Goal: Task Accomplishment & Management: Manage account settings

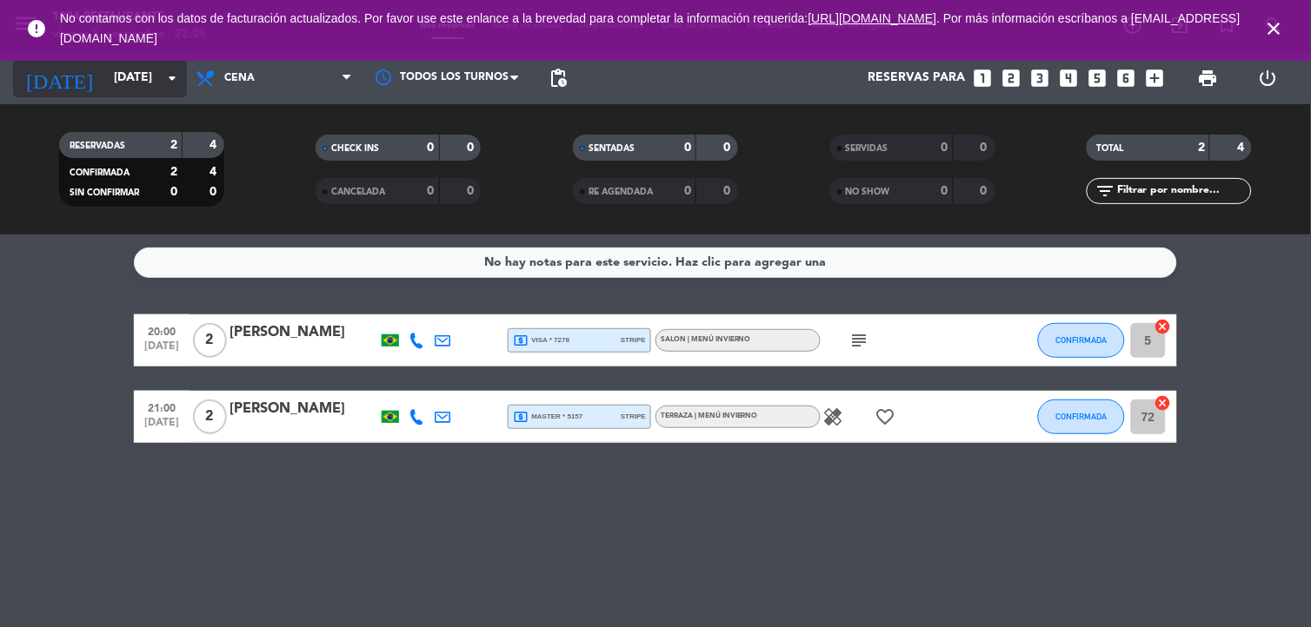
click at [139, 72] on input "[DATE]" at bounding box center [187, 78] width 165 height 31
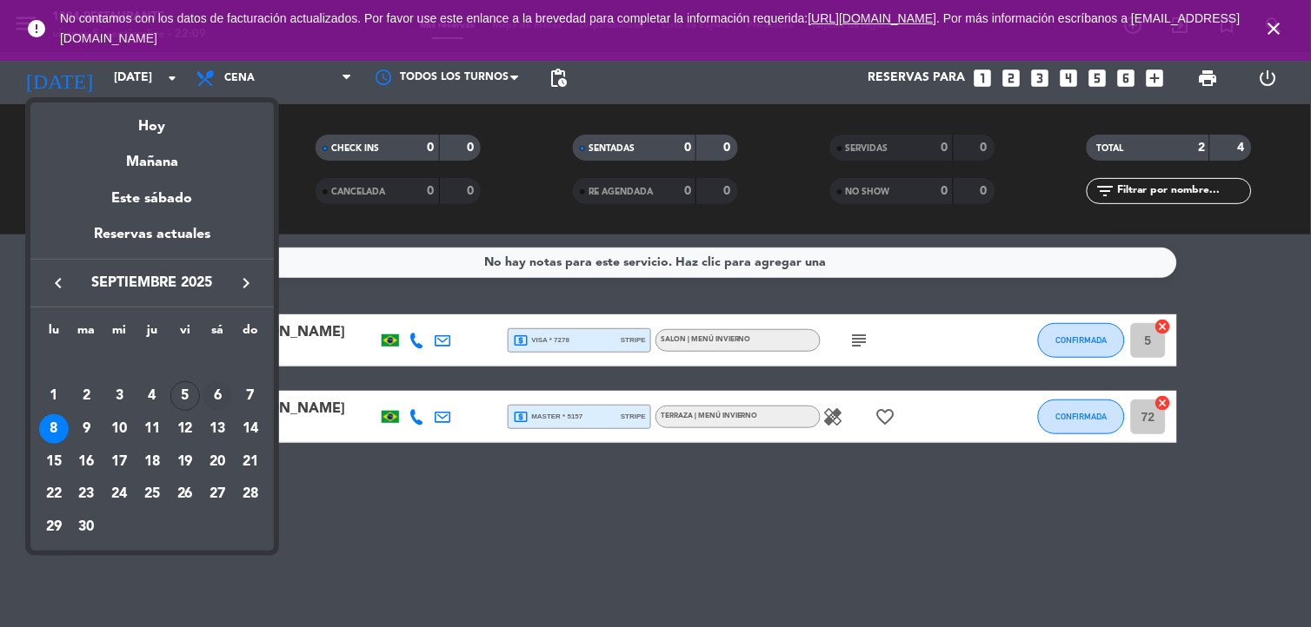
click at [215, 396] on div "6" at bounding box center [218, 397] width 30 height 30
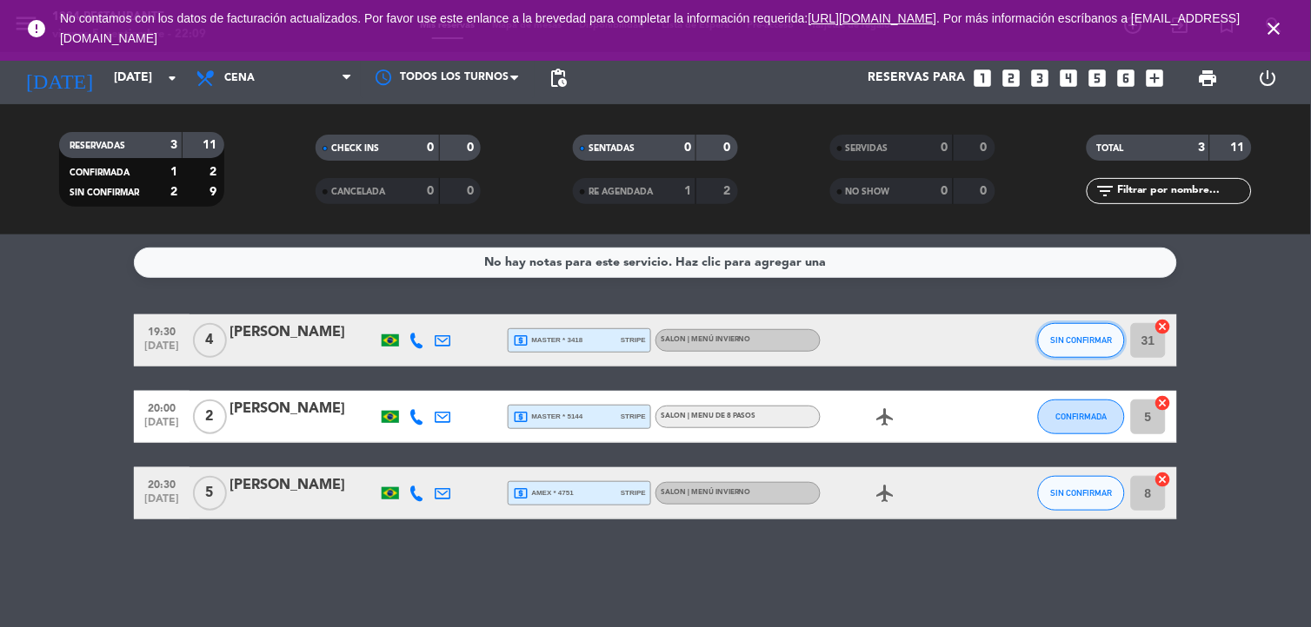
click at [1098, 335] on span "SIN CONFIRMAR" at bounding box center [1082, 340] width 62 height 10
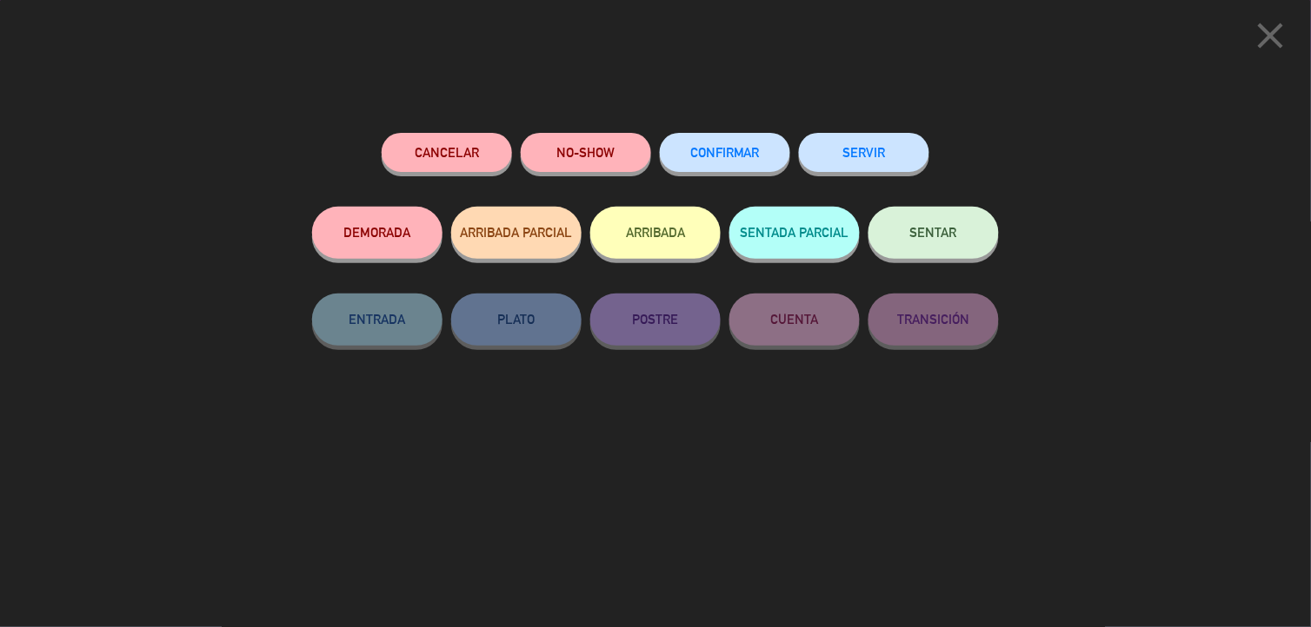
click at [749, 550] on div "Cancelar NO-SHOW CONFIRMAR SERVIR DEMORADA ARRIBADA PARCIAL ARRIBADA SENTADA PA…" at bounding box center [655, 374] width 711 height 507
click at [1273, 32] on icon "close" at bounding box center [1270, 35] width 43 height 43
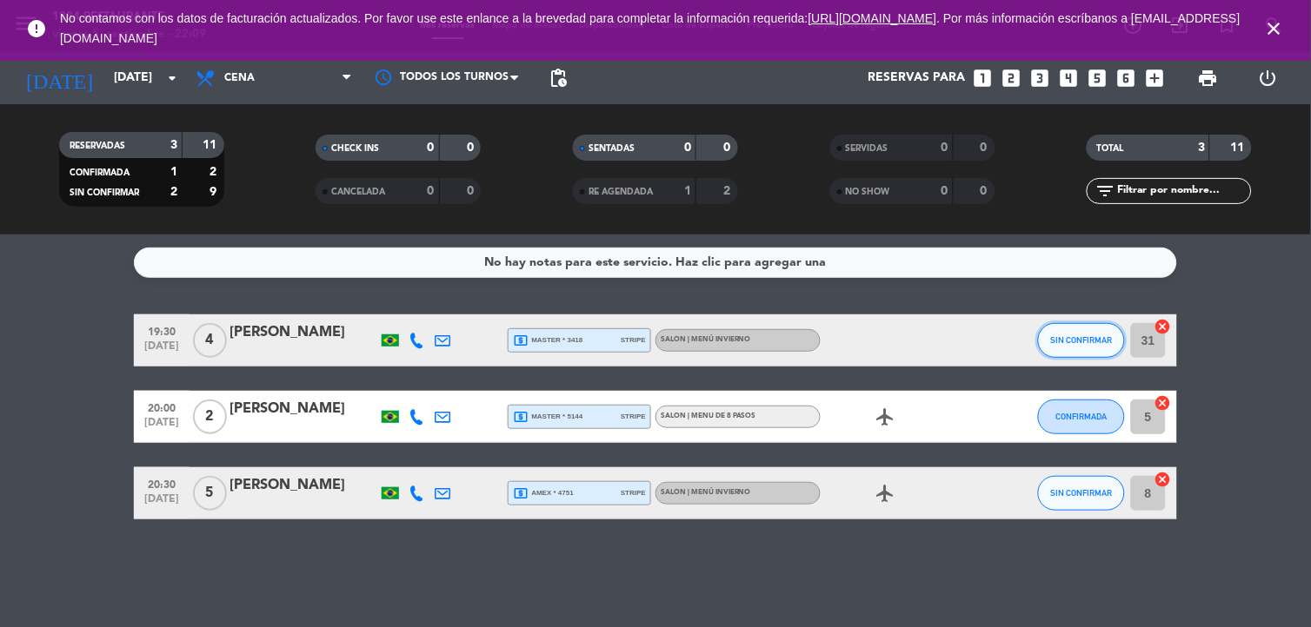
click at [1099, 337] on span "SIN CONFIRMAR" at bounding box center [1082, 340] width 62 height 10
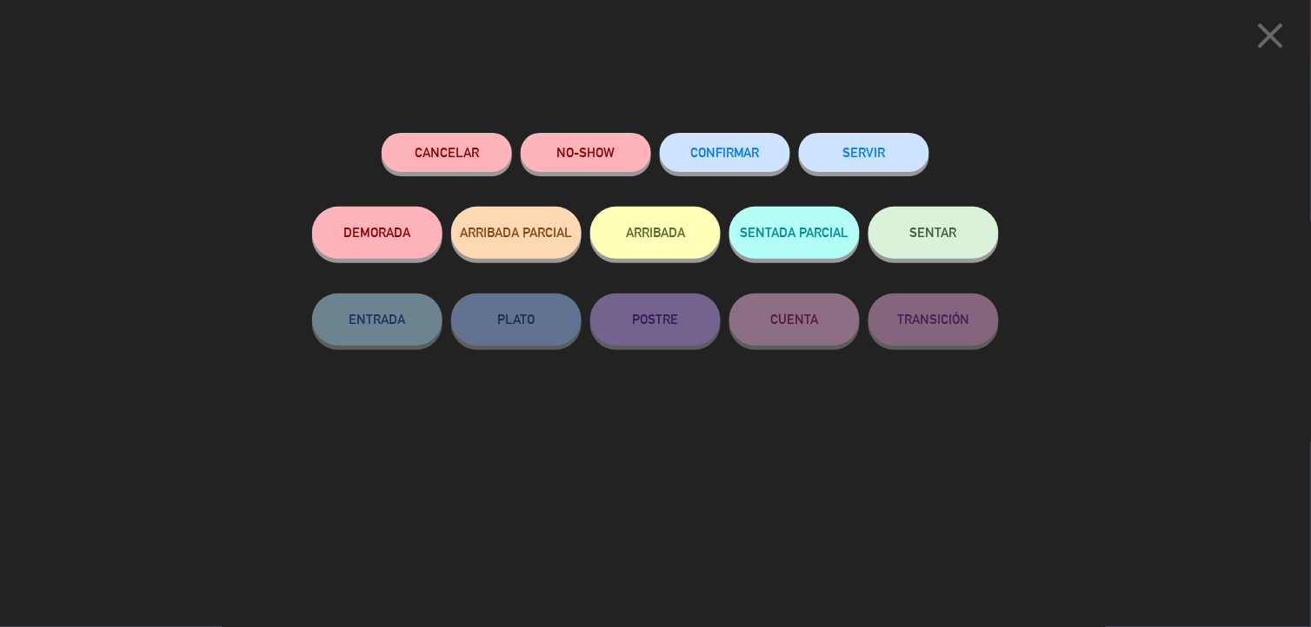
drag, startPoint x: 714, startPoint y: 163, endPoint x: 786, endPoint y: 231, distance: 99.6
click at [710, 163] on button "CONFIRMAR" at bounding box center [725, 152] width 130 height 39
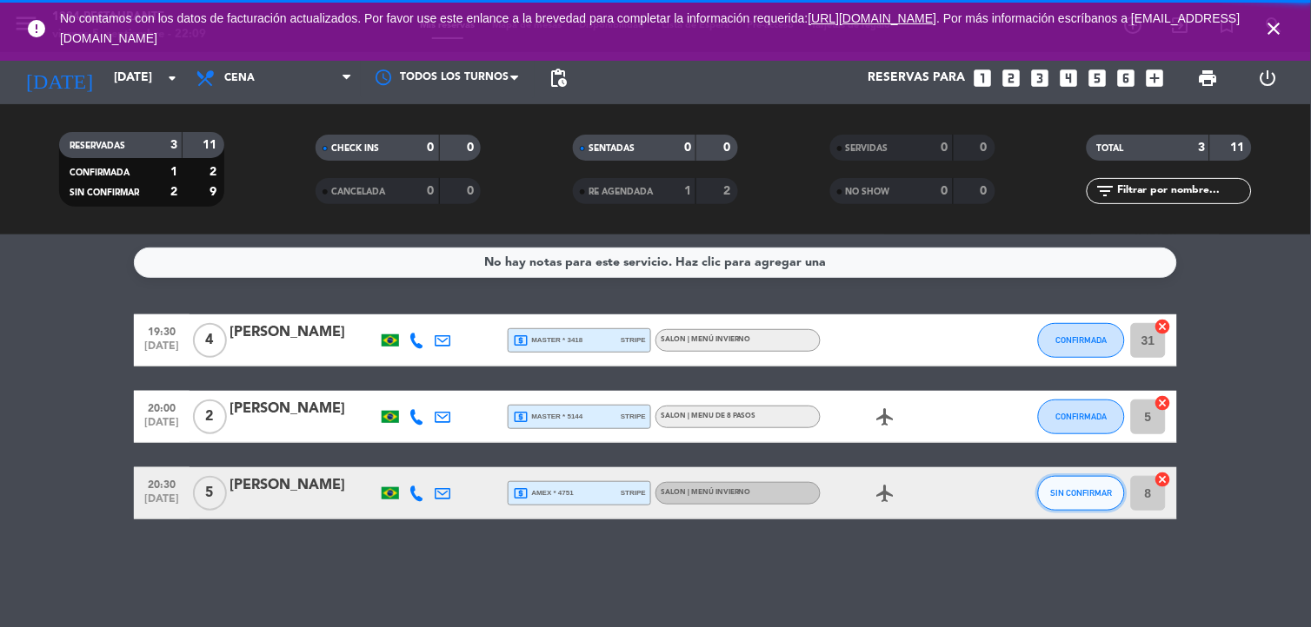
click at [1102, 491] on span "SIN CONFIRMAR" at bounding box center [1082, 493] width 62 height 10
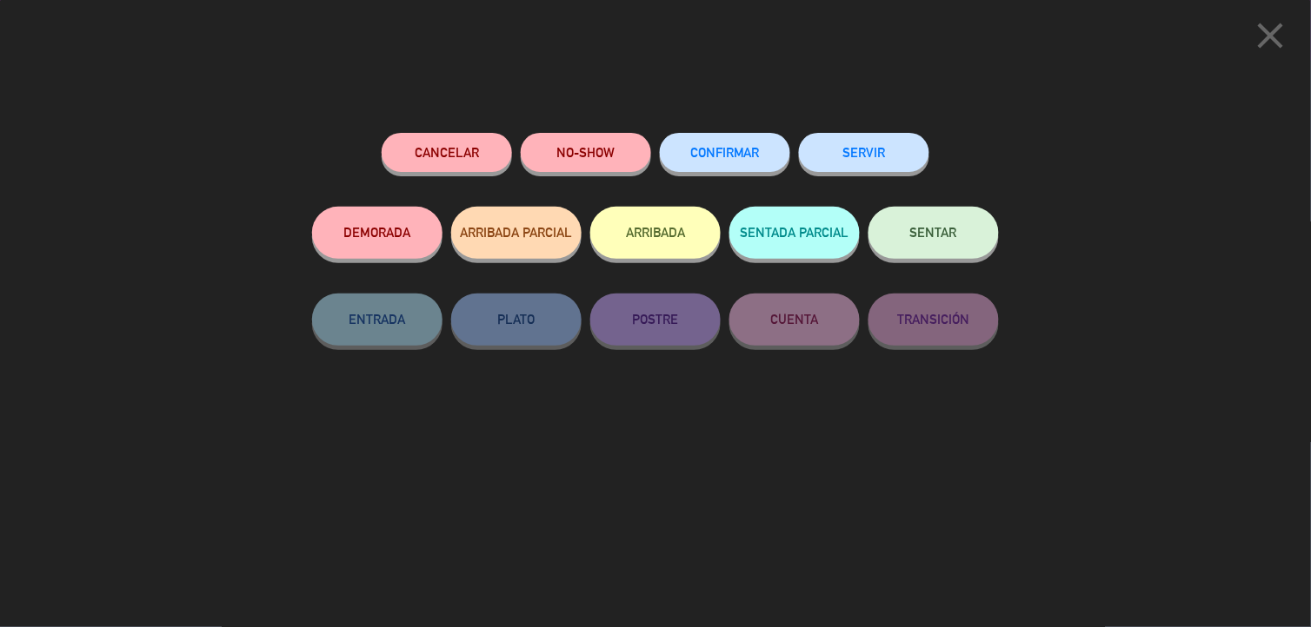
click at [719, 160] on button "CONFIRMAR" at bounding box center [725, 152] width 130 height 39
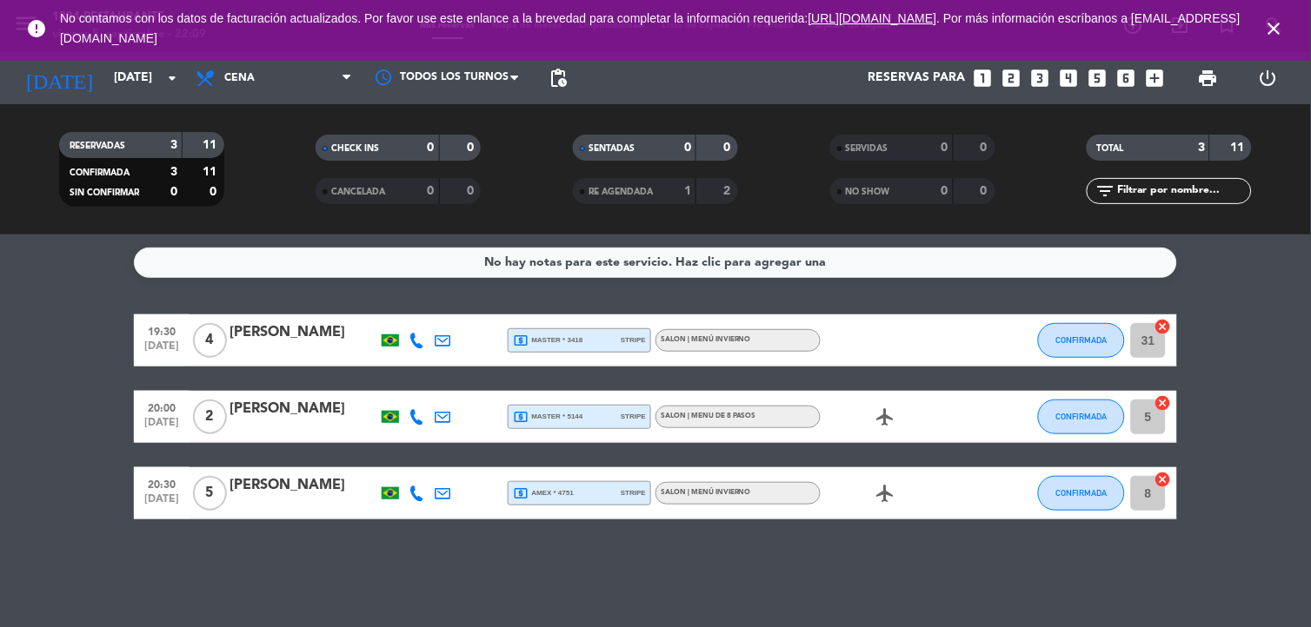
click at [137, 97] on div "[DATE] [DATE] arrow_drop_down" at bounding box center [100, 78] width 174 height 52
click at [132, 91] on input "[DATE]" at bounding box center [187, 78] width 165 height 31
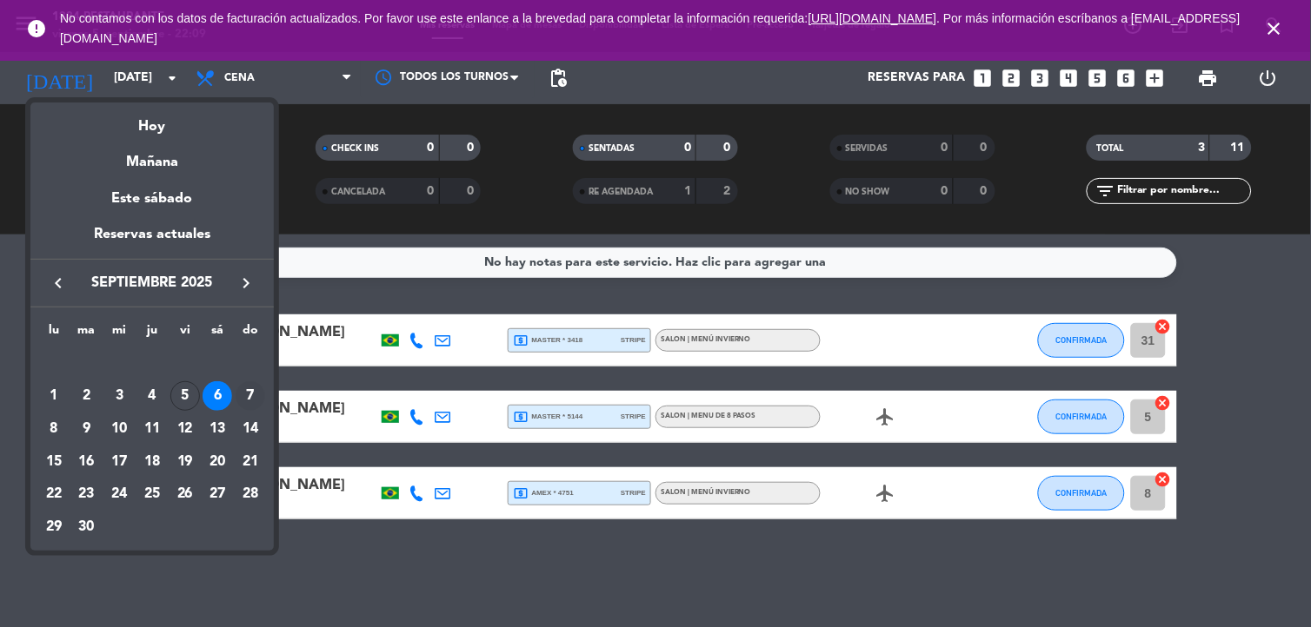
click at [250, 388] on div "7" at bounding box center [251, 397] width 30 height 30
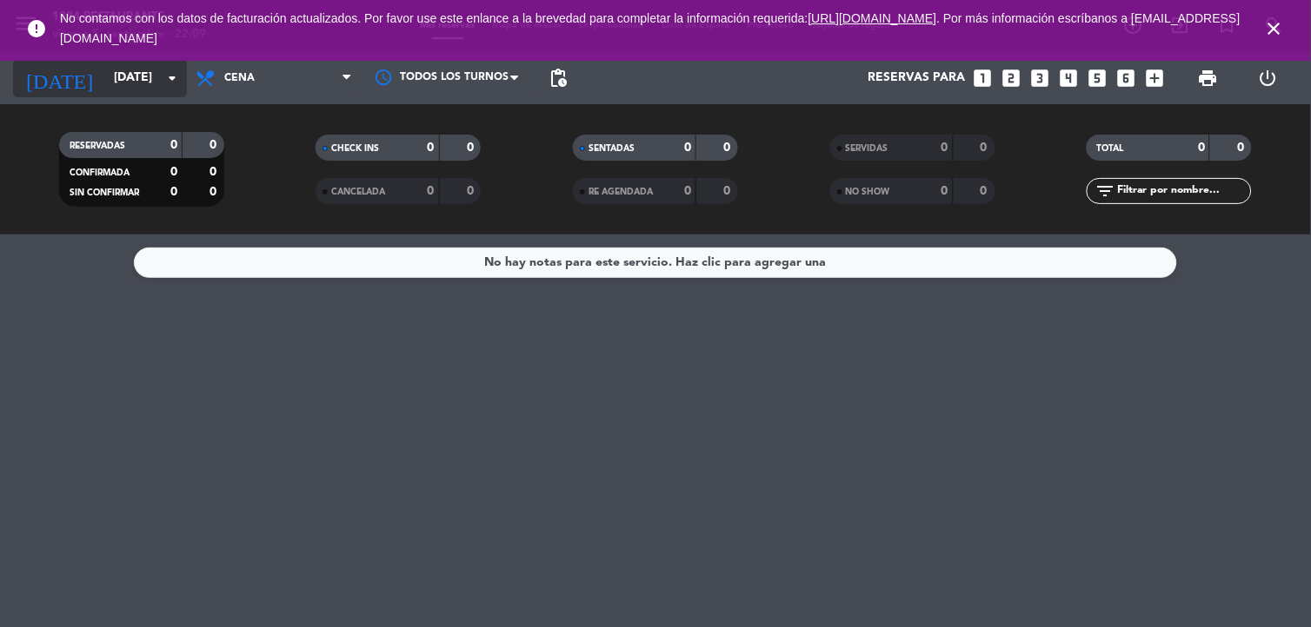
click at [114, 65] on input "[DATE]" at bounding box center [187, 78] width 165 height 31
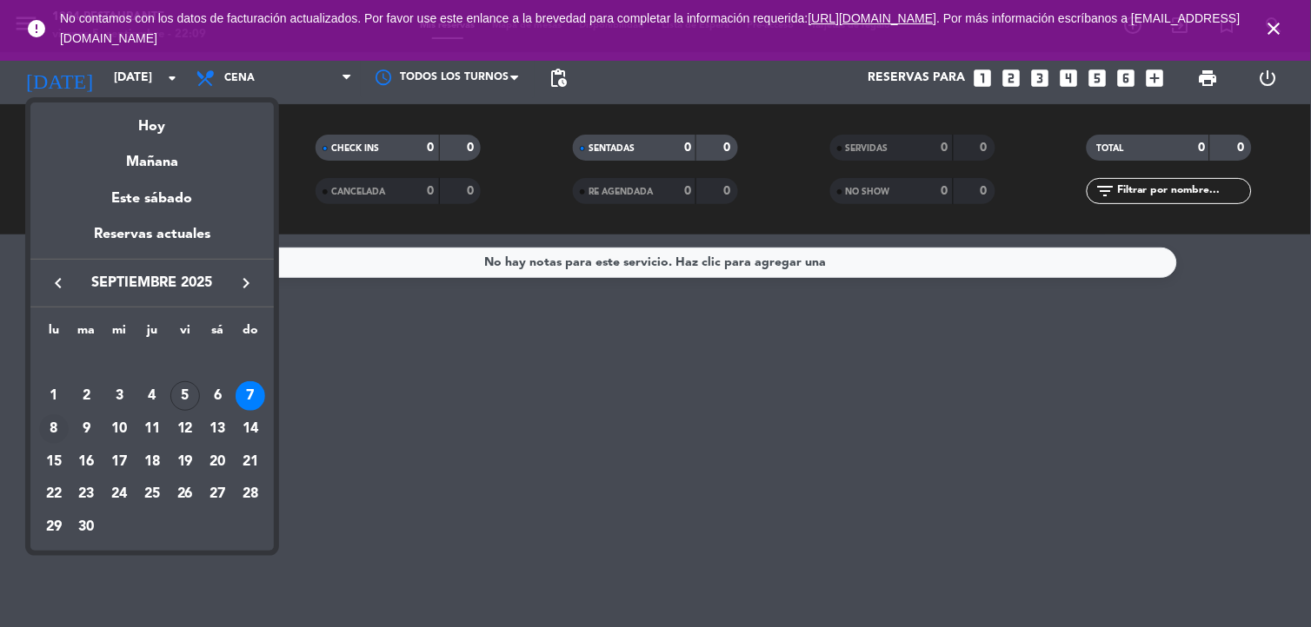
click at [55, 422] on div "8" at bounding box center [54, 430] width 30 height 30
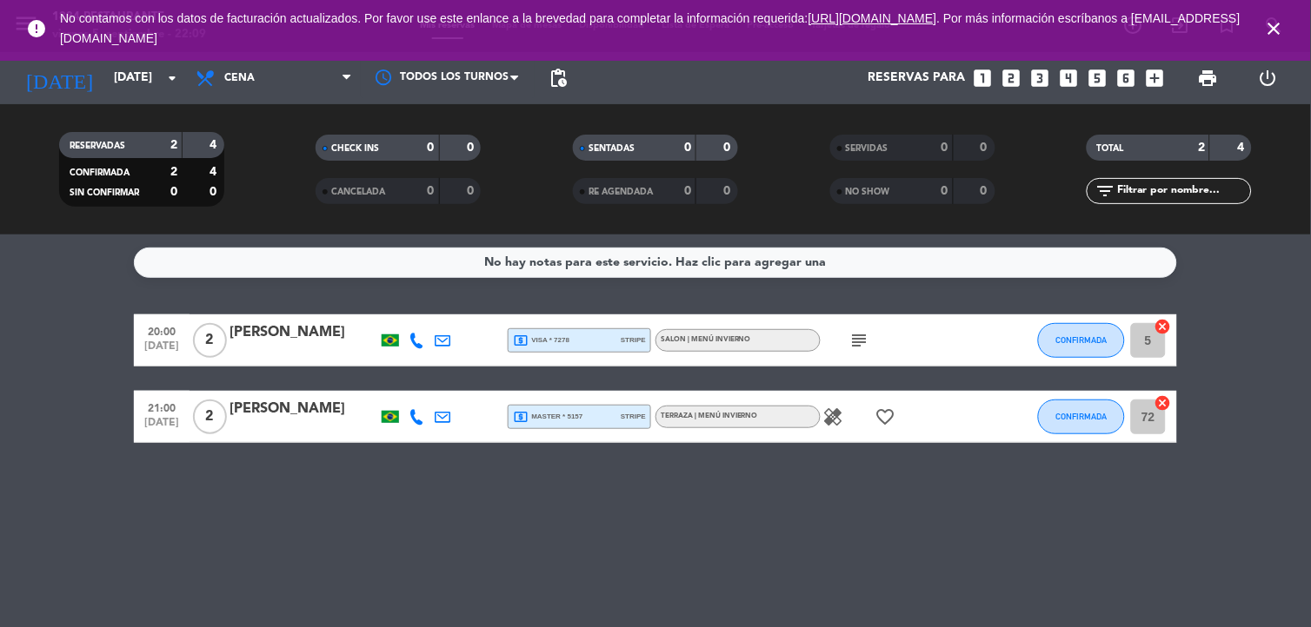
click at [835, 420] on icon "healing" at bounding box center [833, 417] width 21 height 21
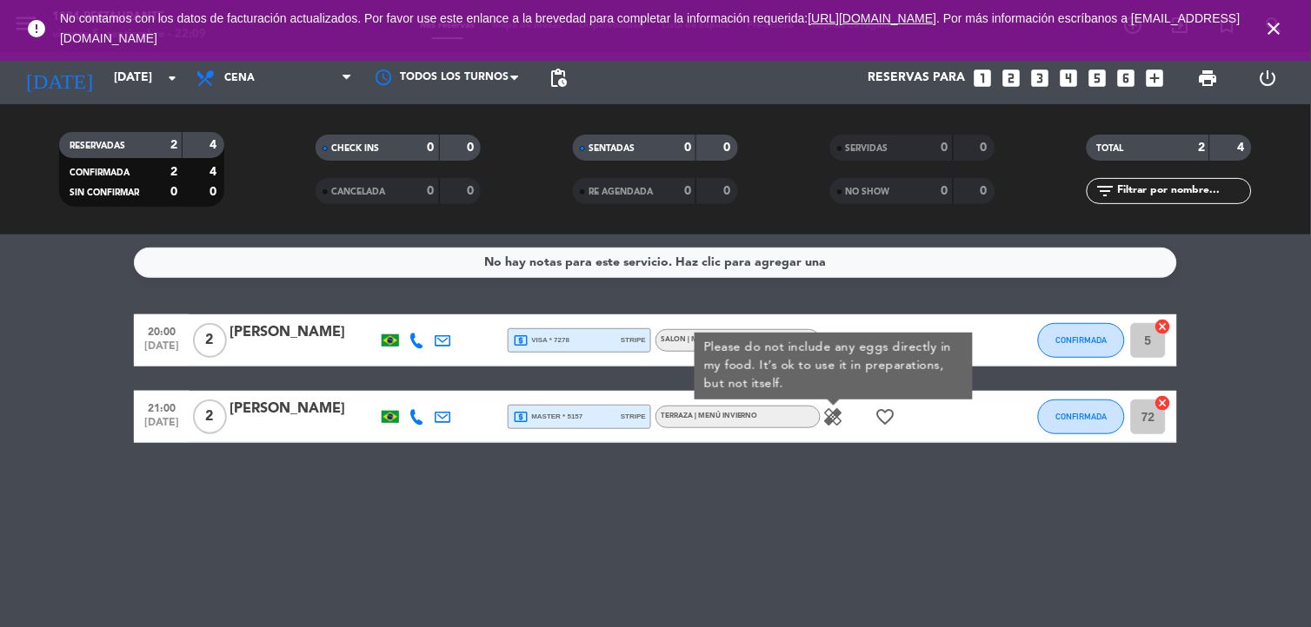
click at [833, 420] on icon "healing" at bounding box center [833, 417] width 21 height 21
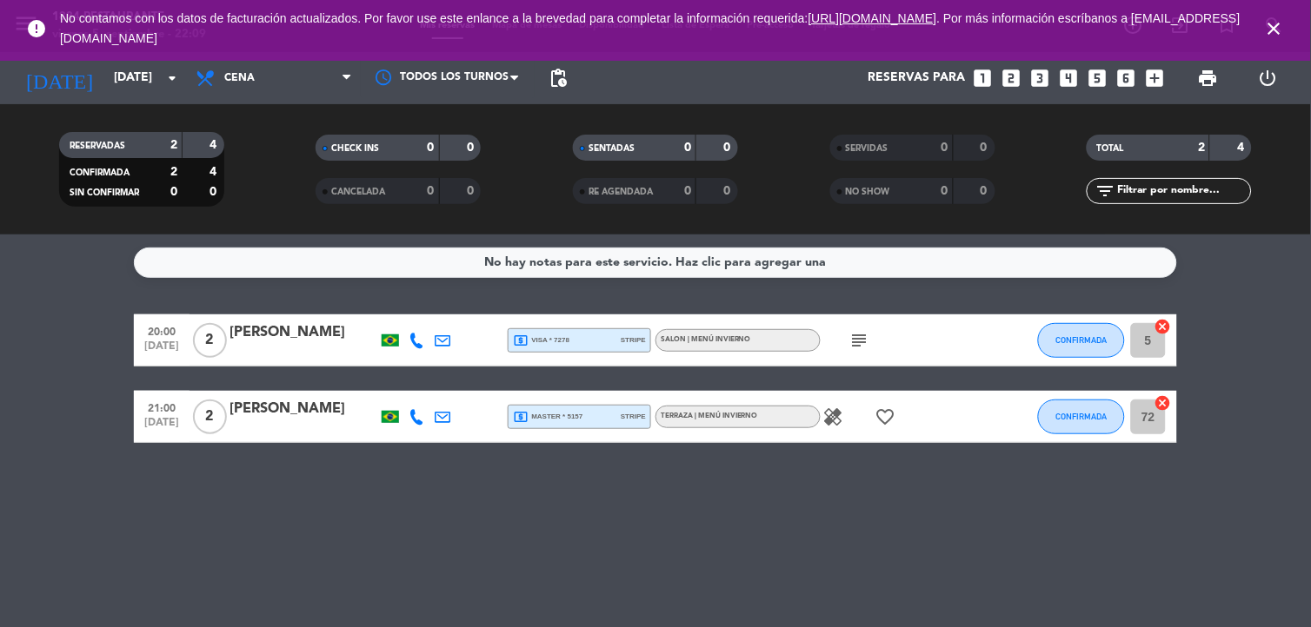
click at [832, 421] on icon "healing" at bounding box center [833, 417] width 21 height 21
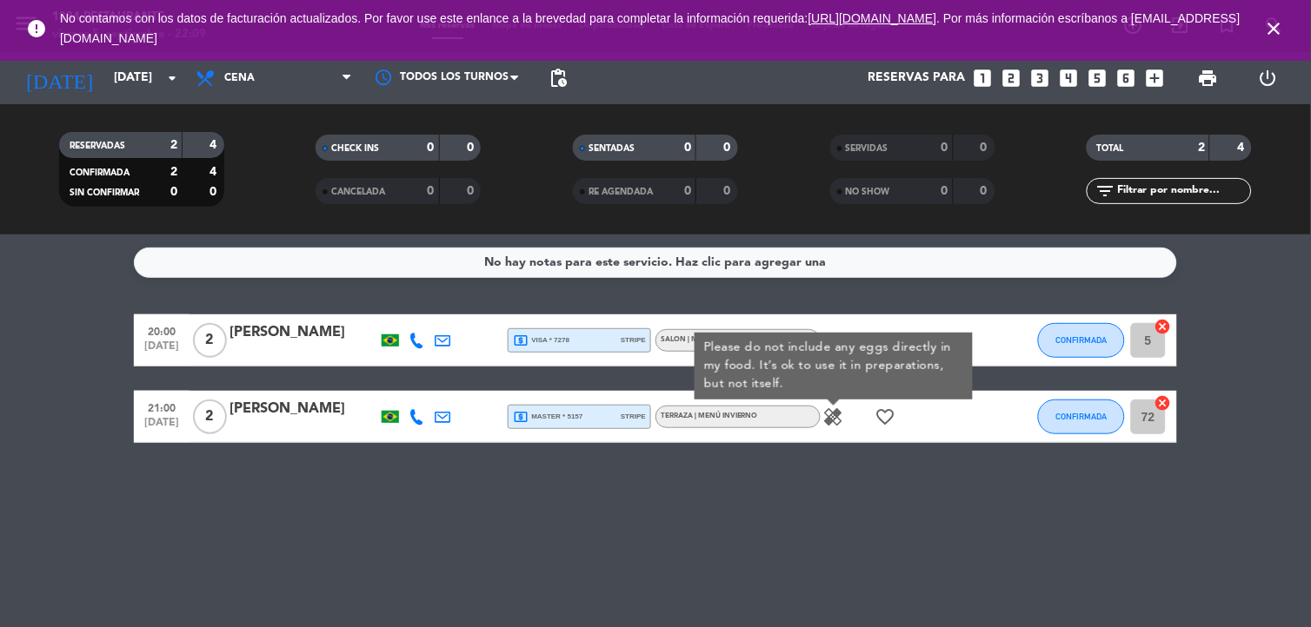
drag, startPoint x: 832, startPoint y: 421, endPoint x: 805, endPoint y: 516, distance: 99.3
click at [805, 516] on div "No hay notas para este servicio. Haz clic para agregar una 20:00 [DATE] 2 [PERS…" at bounding box center [655, 431] width 1311 height 393
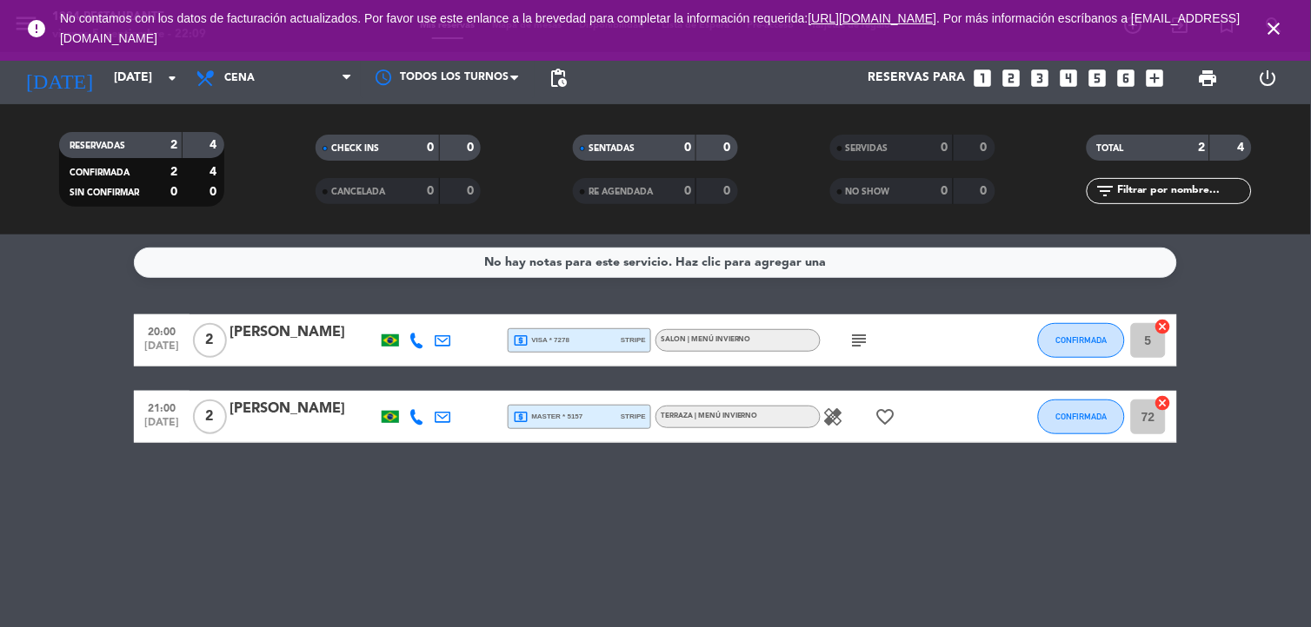
click at [824, 421] on icon "healing" at bounding box center [833, 417] width 21 height 21
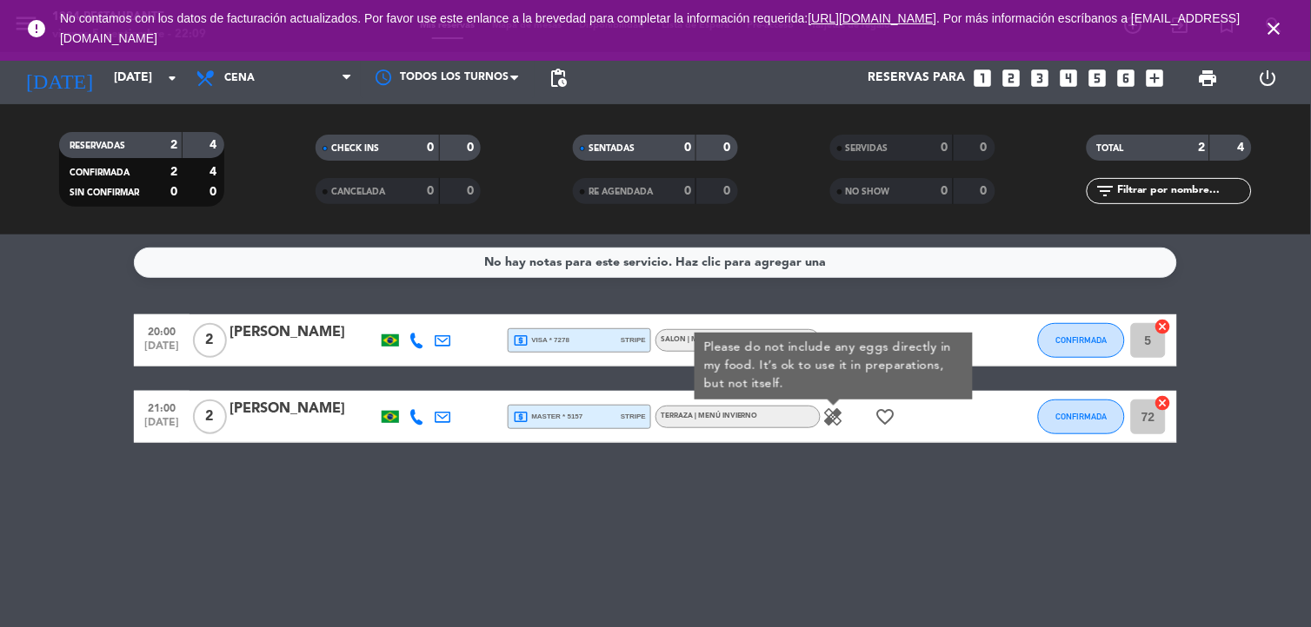
click at [873, 406] on div "healing Please do not include any eggs directly in my food. It’s ok to use it i…" at bounding box center [898, 416] width 156 height 51
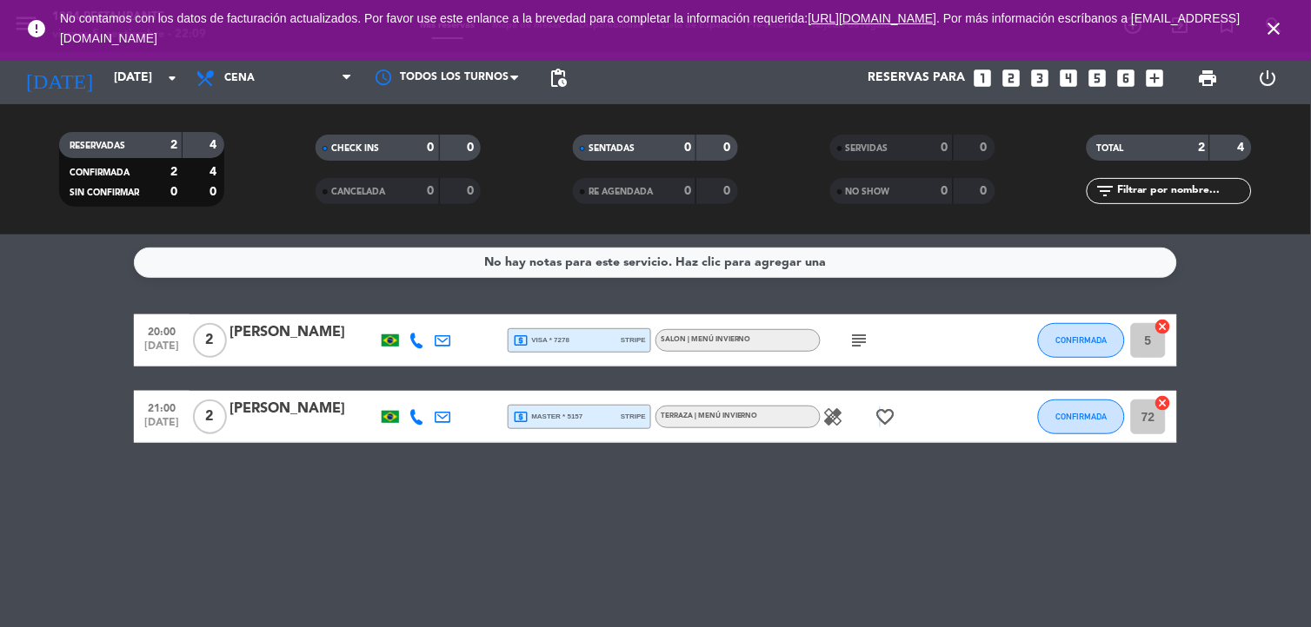
click at [880, 408] on icon "favorite_border" at bounding box center [885, 417] width 21 height 21
drag, startPoint x: 880, startPoint y: 408, endPoint x: 870, endPoint y: 350, distance: 59.0
click at [870, 350] on icon "subject" at bounding box center [859, 340] width 21 height 21
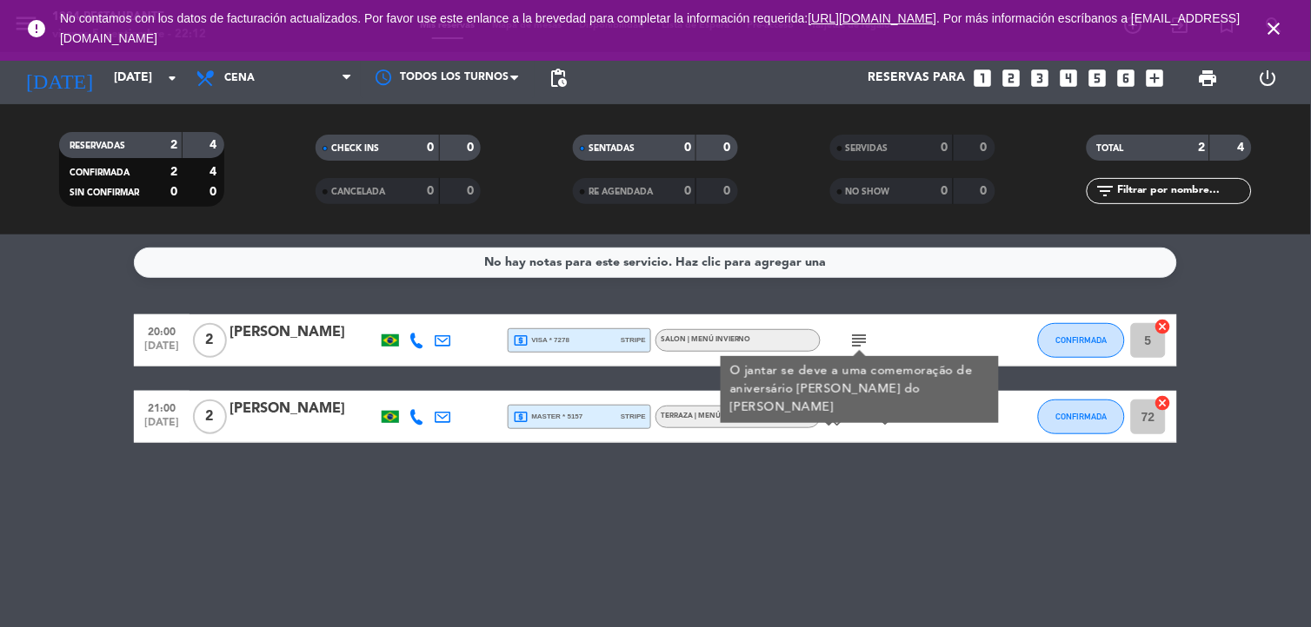
click at [168, 58] on div "error No contamos con los datos de facturación actualizados. Por favor use este…" at bounding box center [655, 30] width 1311 height 61
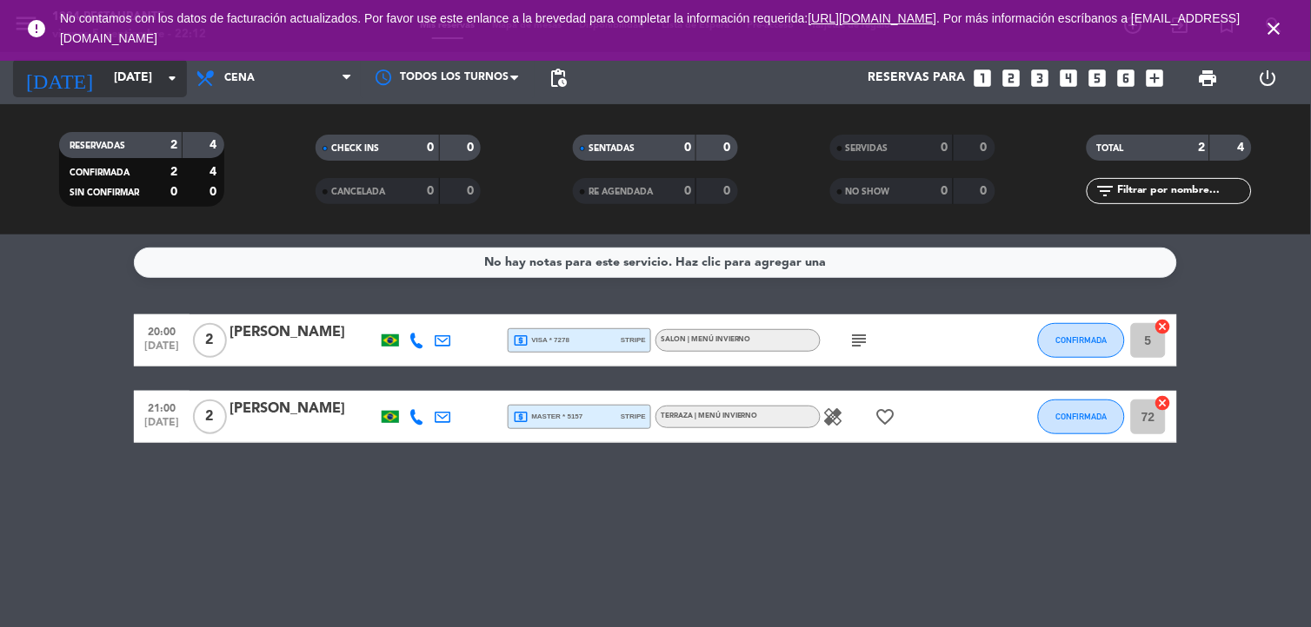
click at [151, 80] on input "[DATE]" at bounding box center [187, 78] width 165 height 31
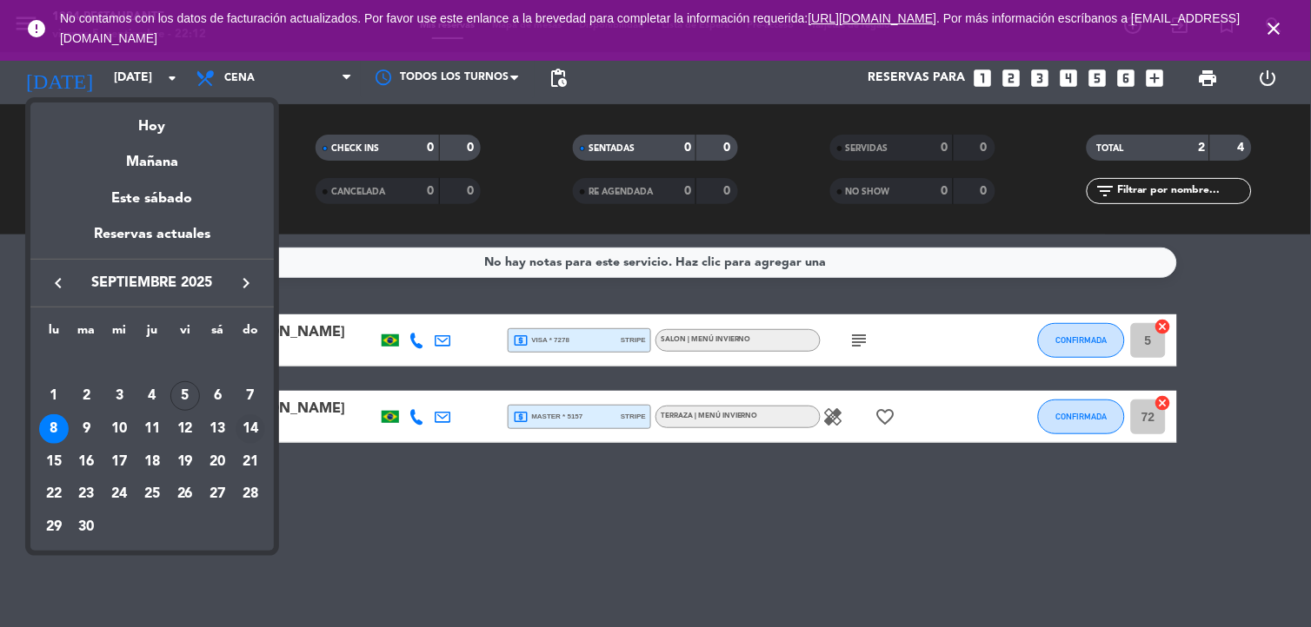
click at [261, 431] on div "14" at bounding box center [251, 430] width 30 height 30
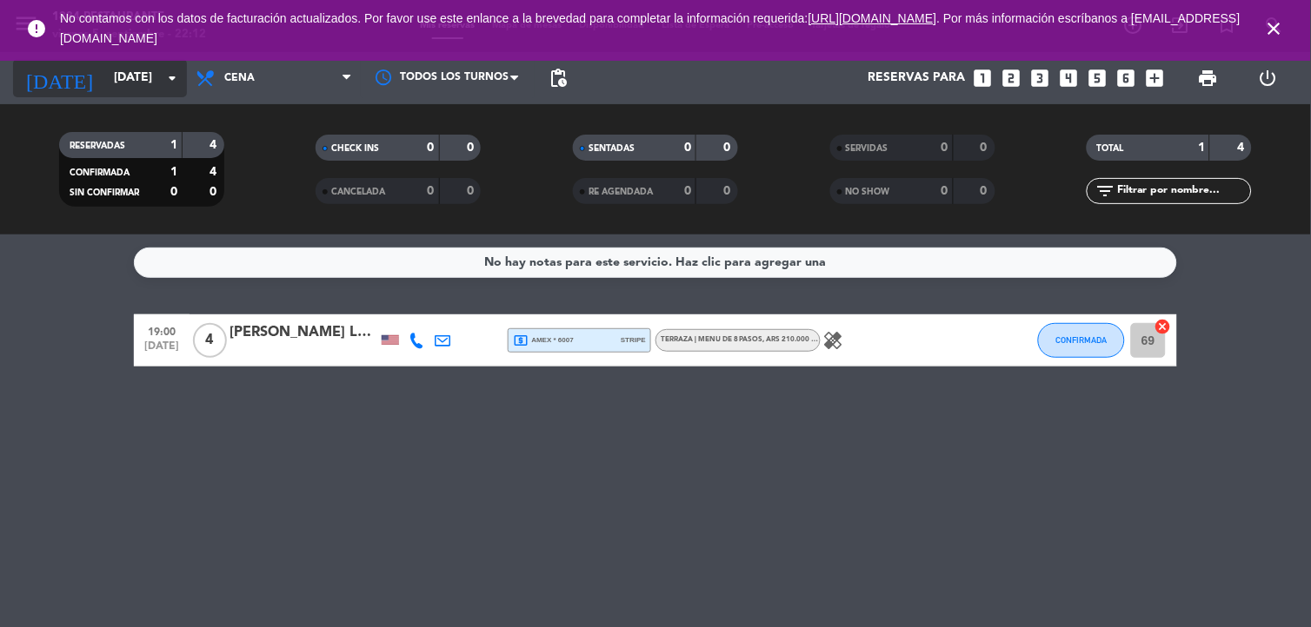
click at [105, 83] on input "[DATE]" at bounding box center [187, 78] width 165 height 31
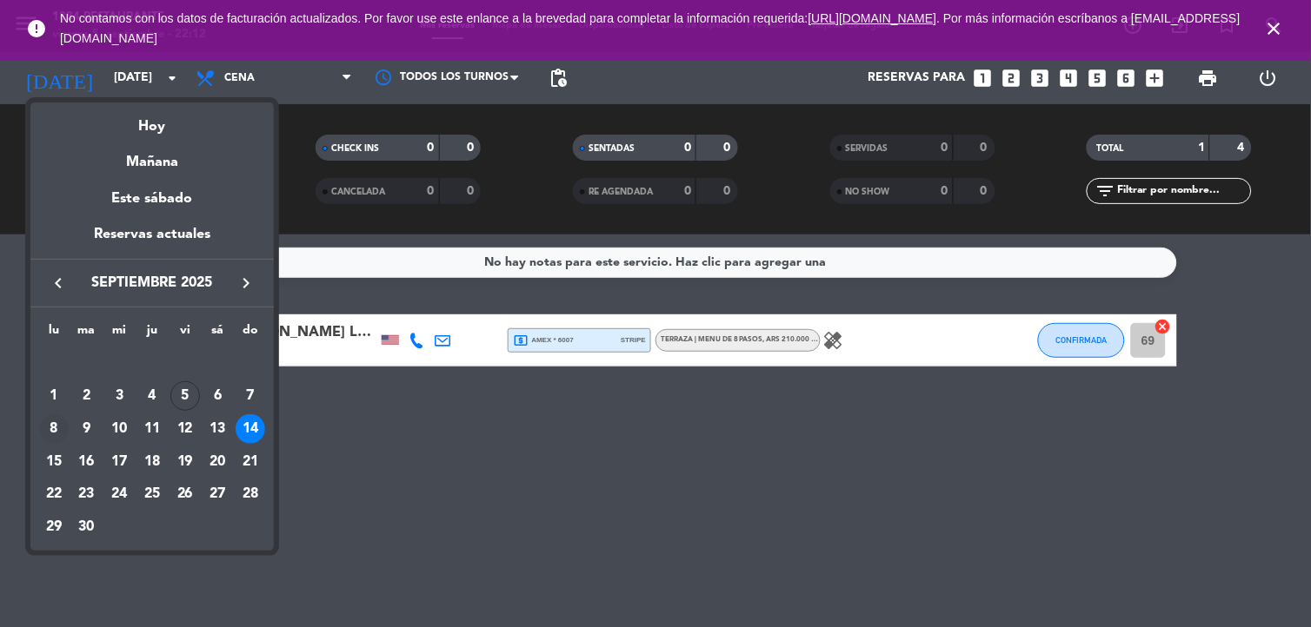
click at [61, 426] on div "8" at bounding box center [54, 430] width 30 height 30
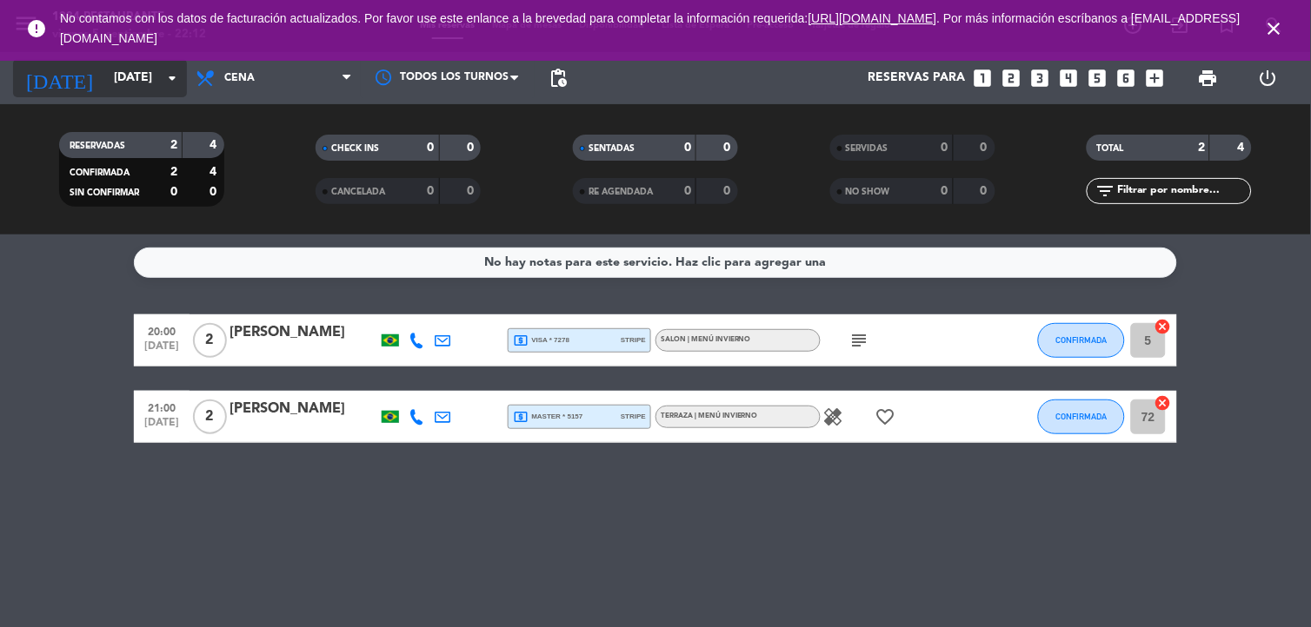
click at [172, 88] on icon "arrow_drop_down" at bounding box center [172, 78] width 21 height 21
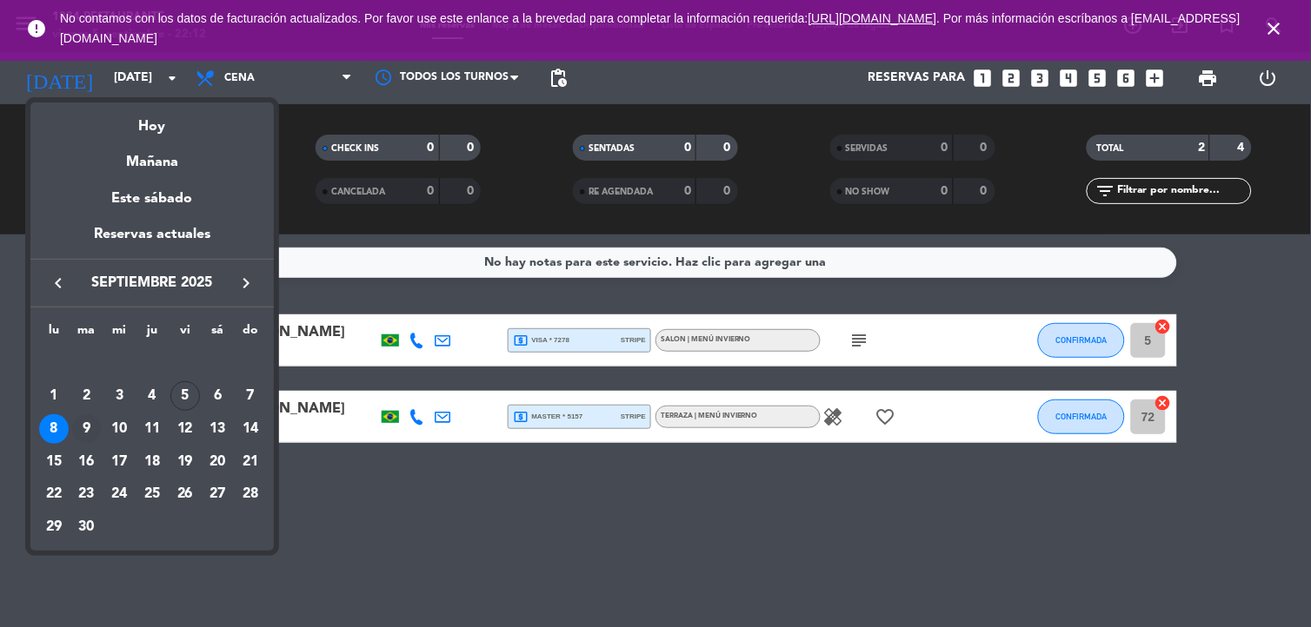
click at [88, 422] on div "9" at bounding box center [87, 430] width 30 height 30
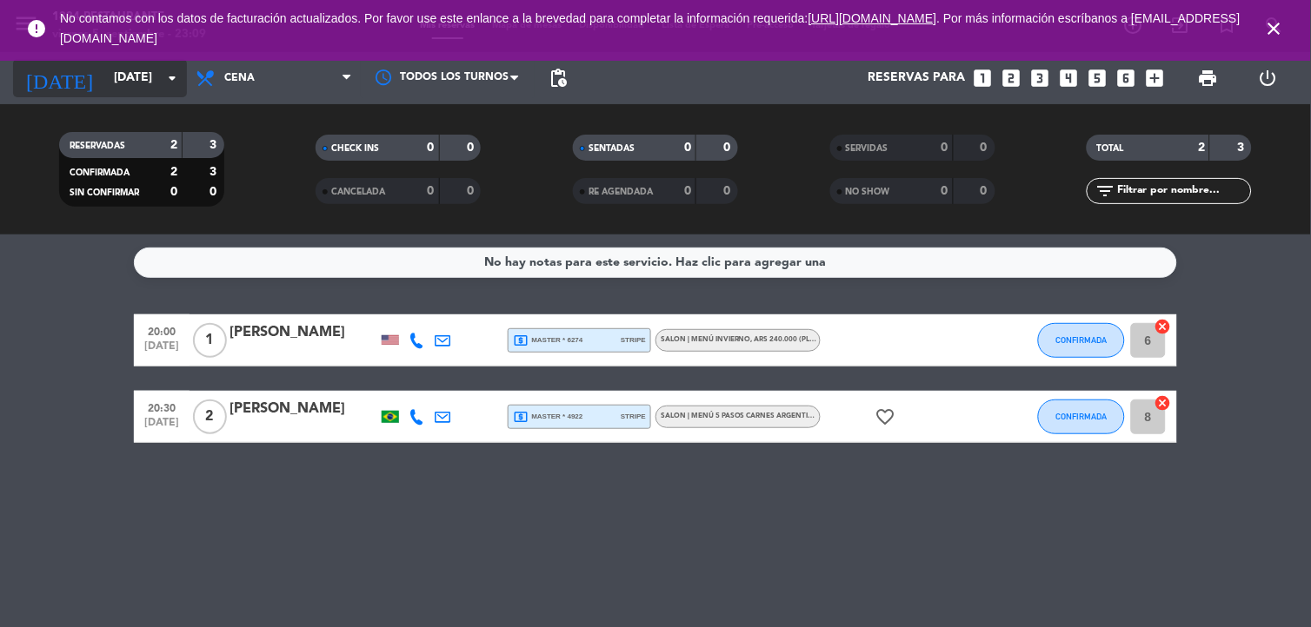
click at [135, 72] on input "[DATE]" at bounding box center [187, 78] width 165 height 31
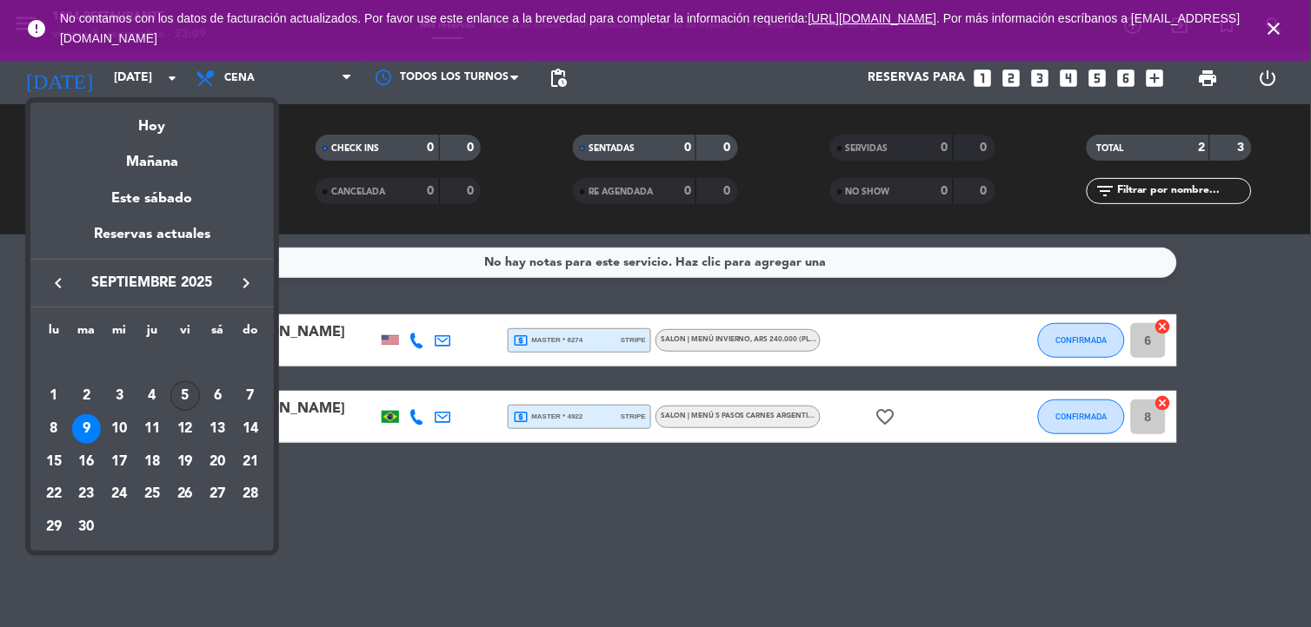
click at [184, 395] on div "5" at bounding box center [185, 397] width 30 height 30
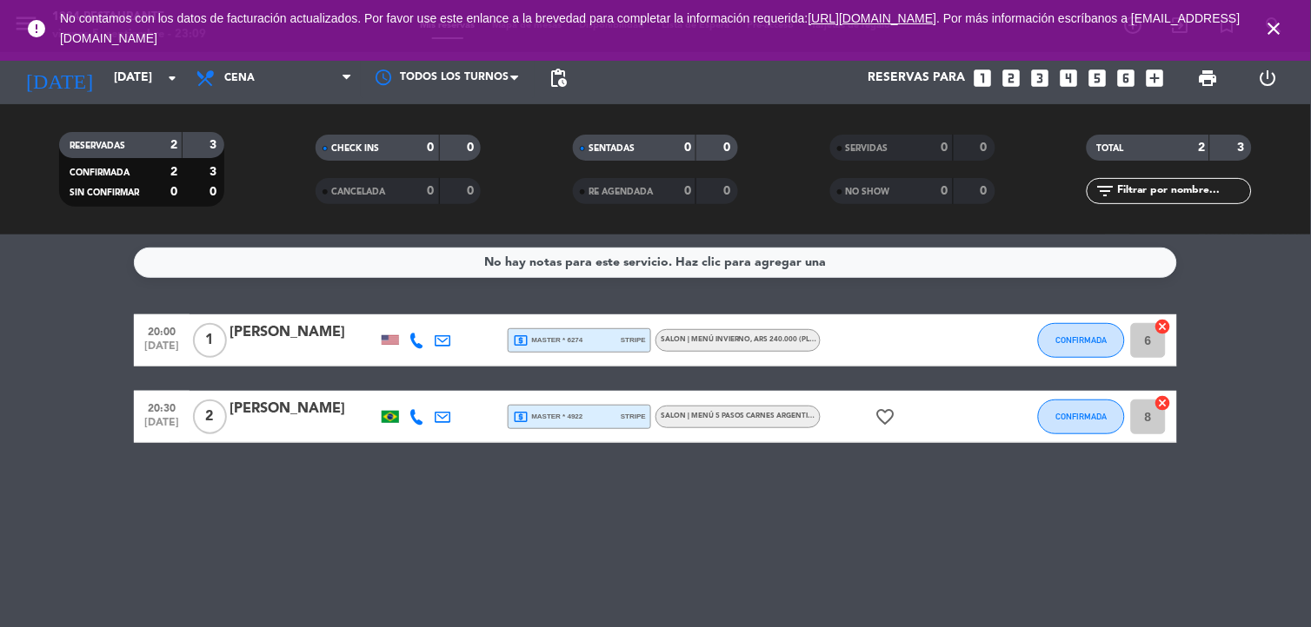
type input "[DATE]"
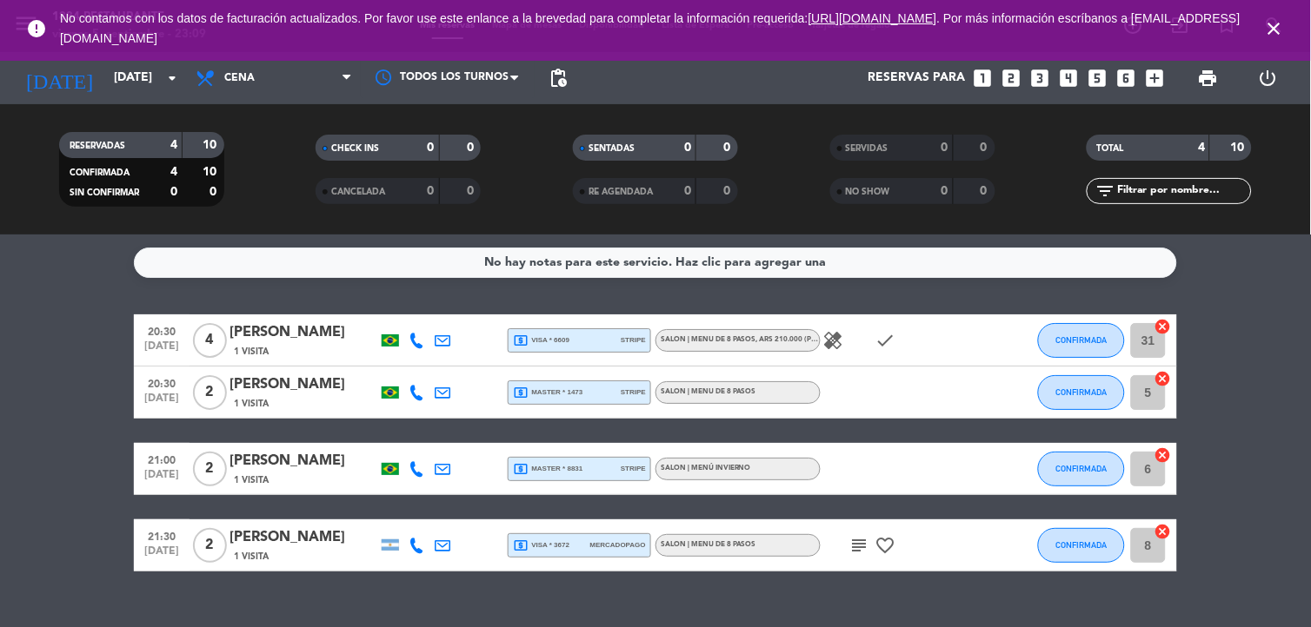
click at [568, 471] on span "local_atm master * 8831" at bounding box center [548, 469] width 70 height 16
